Goal: Browse casually

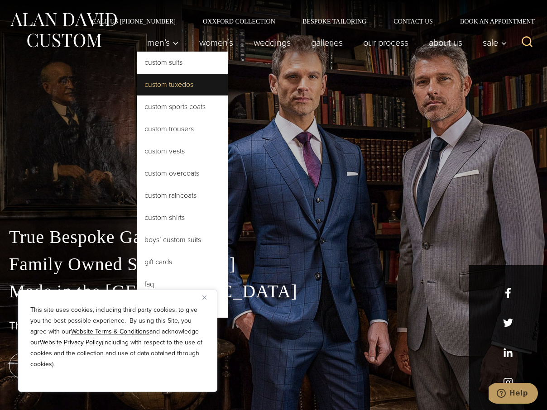
click at [182, 81] on link "Custom Tuxedos" at bounding box center [182, 85] width 91 height 22
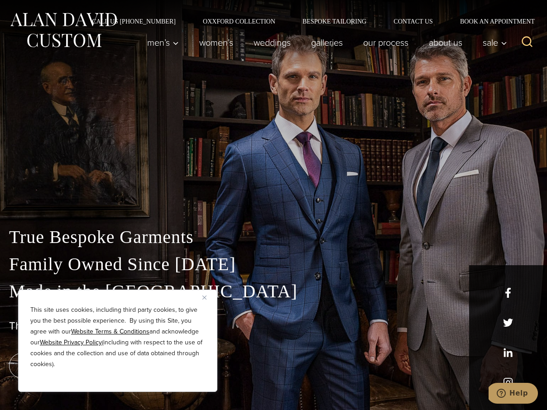
click at [205, 299] on img "Close" at bounding box center [204, 297] width 4 height 4
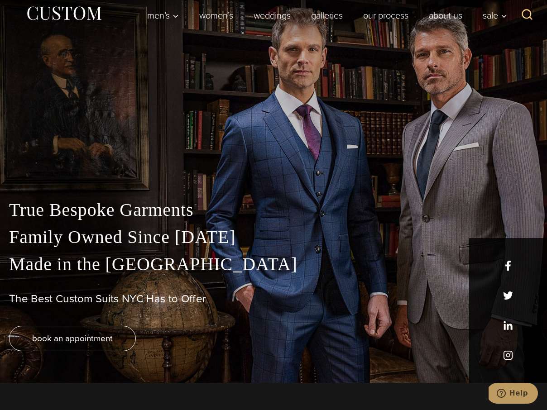
scroll to position [28, 0]
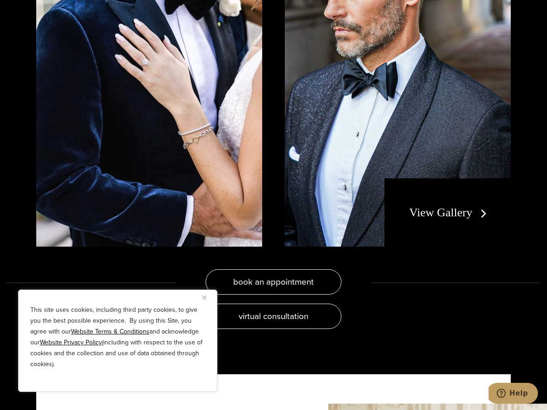
scroll to position [1781, 0]
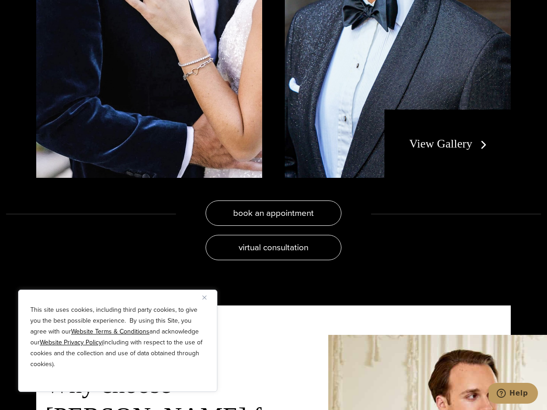
click at [474, 137] on link "View Gallery" at bounding box center [449, 143] width 81 height 13
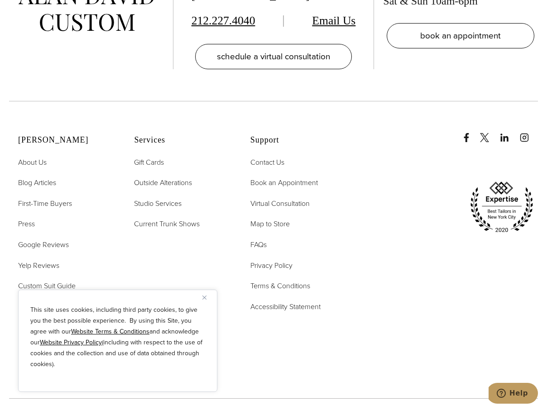
scroll to position [5531, 0]
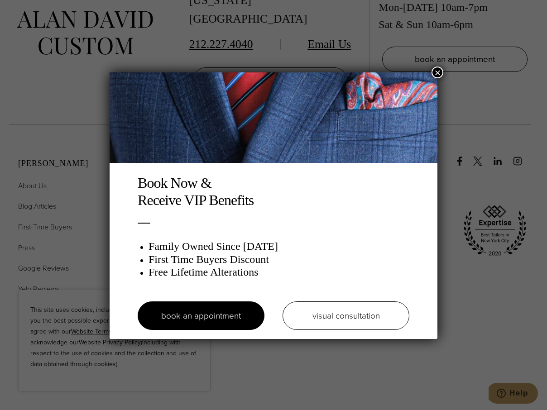
click at [438, 70] on button "×" at bounding box center [437, 73] width 12 height 12
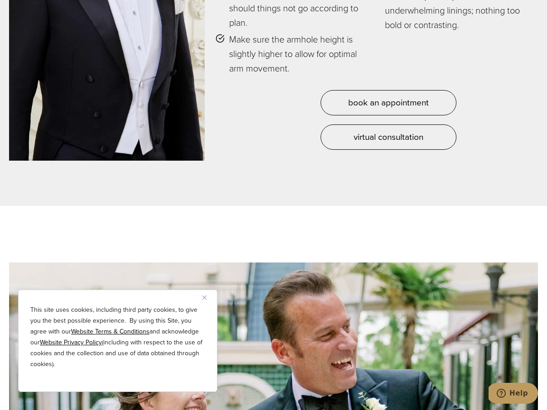
scroll to position [4158, 0]
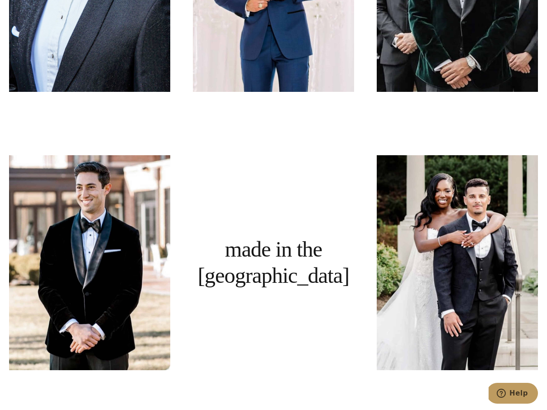
scroll to position [2679, 0]
